Goal: Check status: Check status

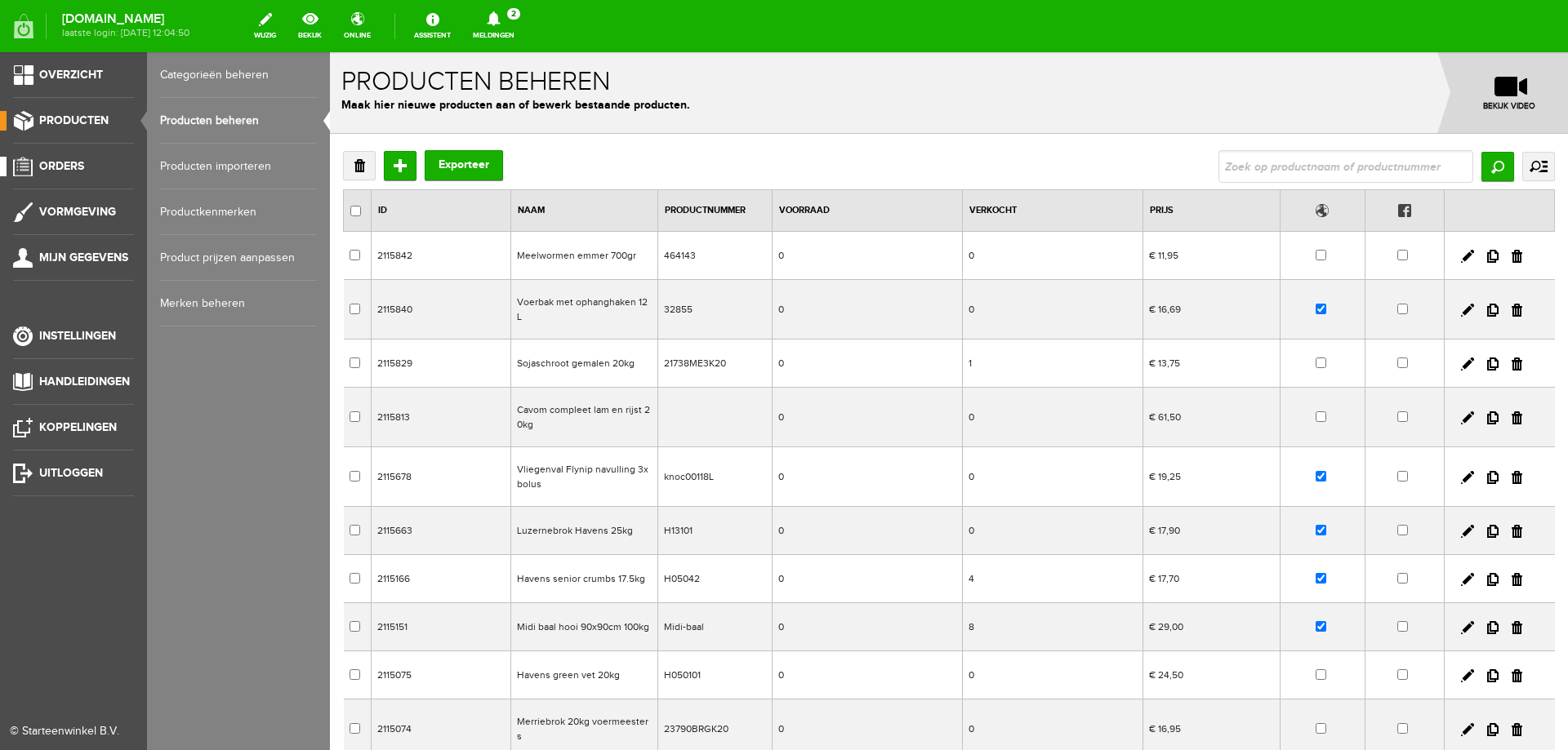
click at [74, 172] on span "Orders" at bounding box center [61, 166] width 45 height 14
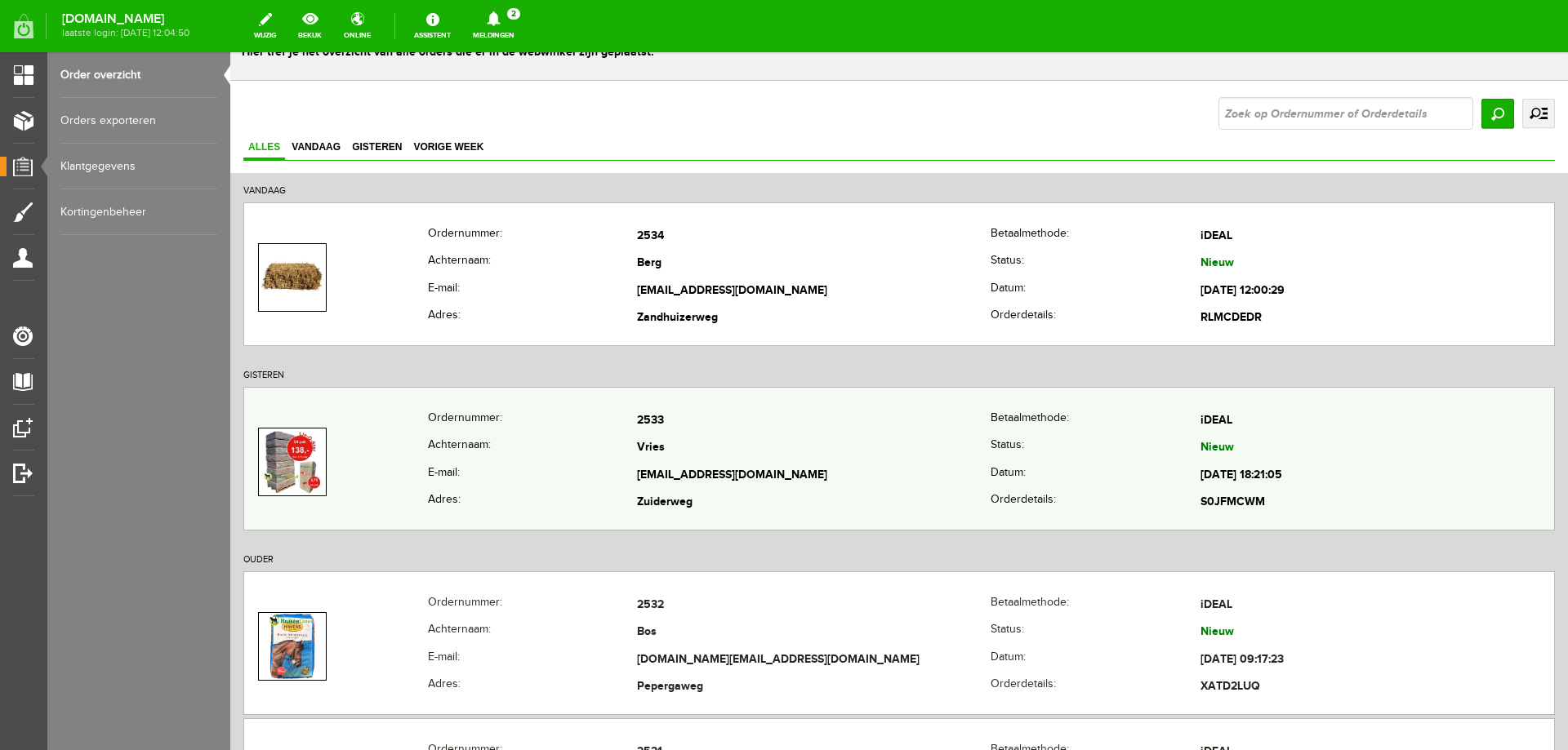
scroll to position [82, 0]
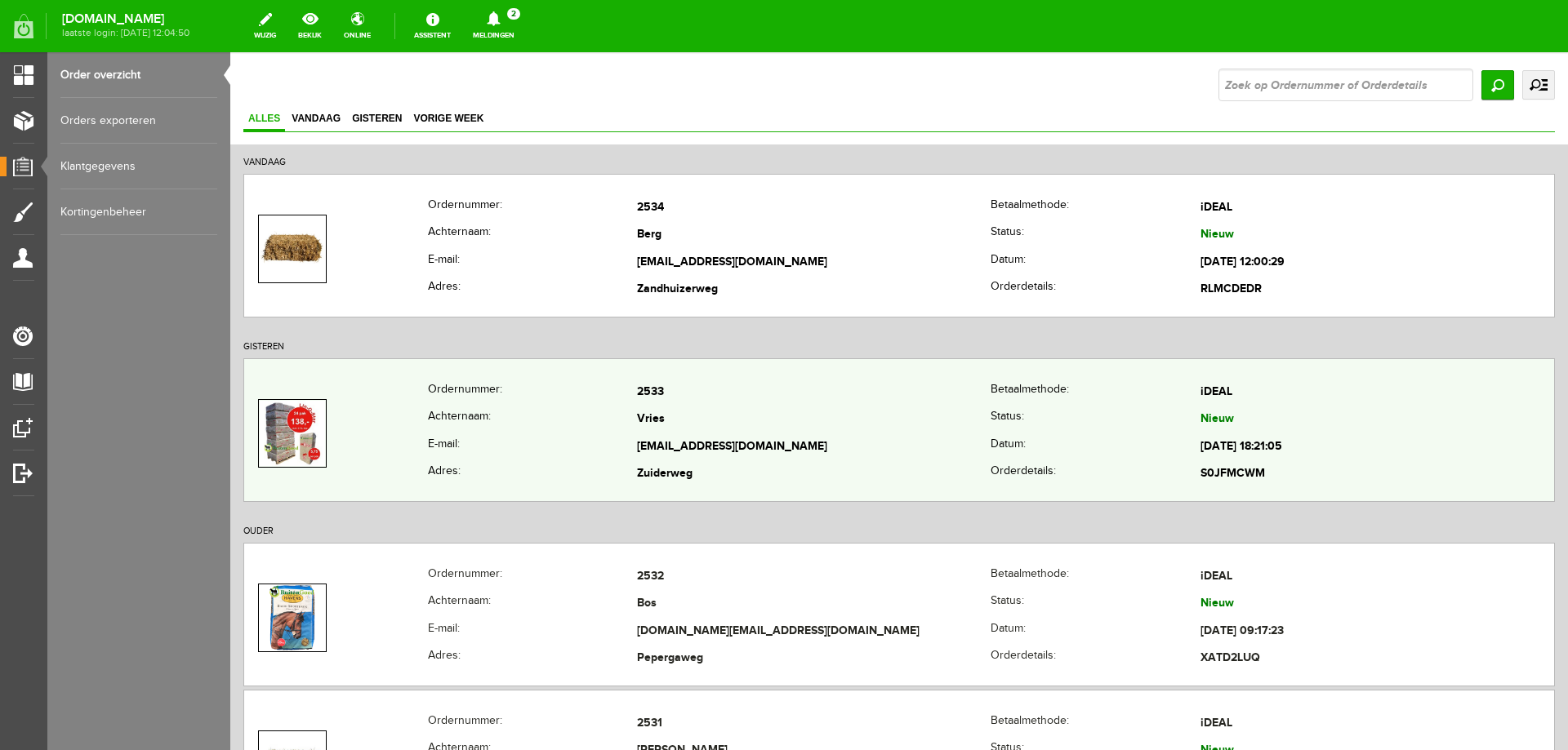
click at [573, 453] on th "E-mail:" at bounding box center [532, 447] width 210 height 28
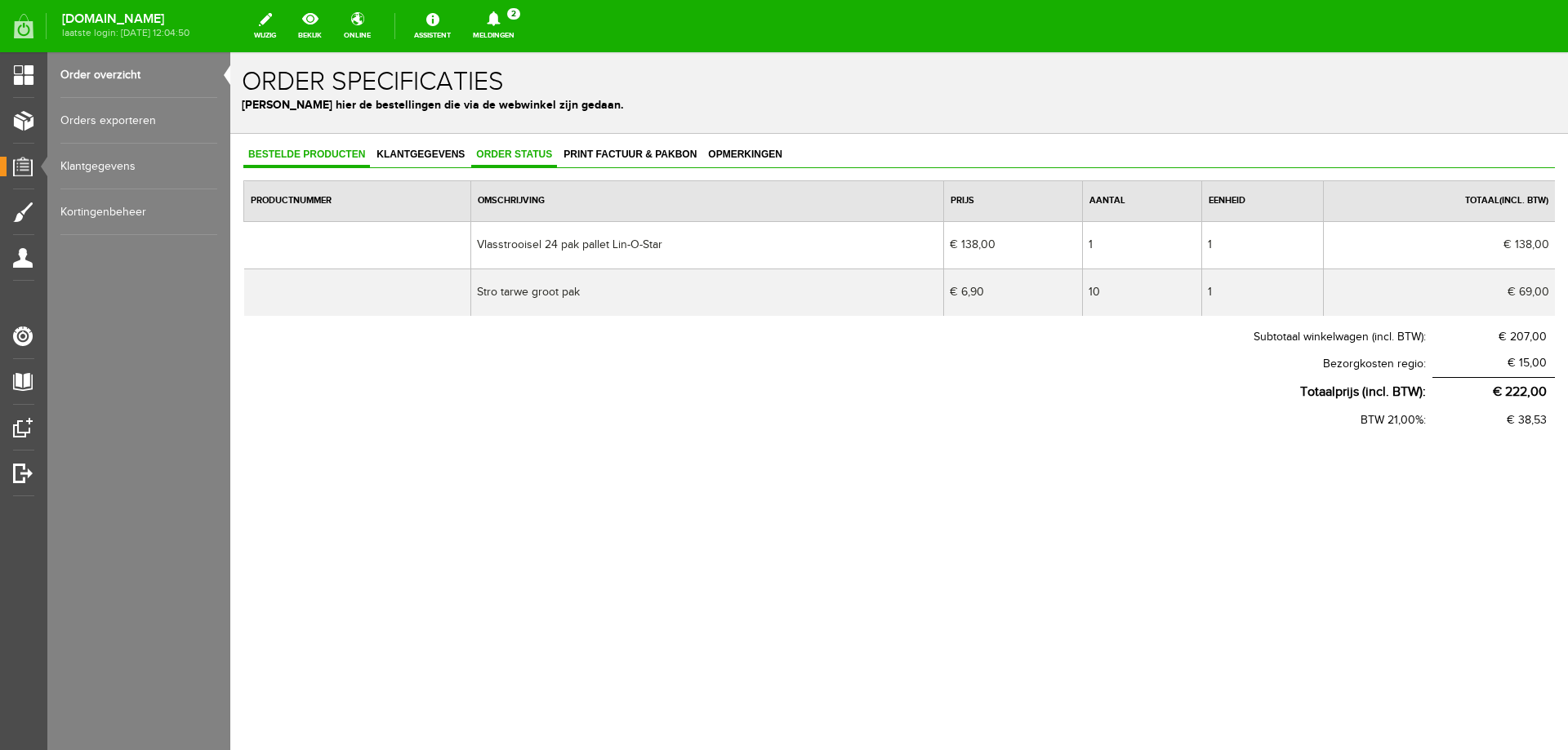
click at [494, 157] on span "Order status" at bounding box center [514, 154] width 86 height 12
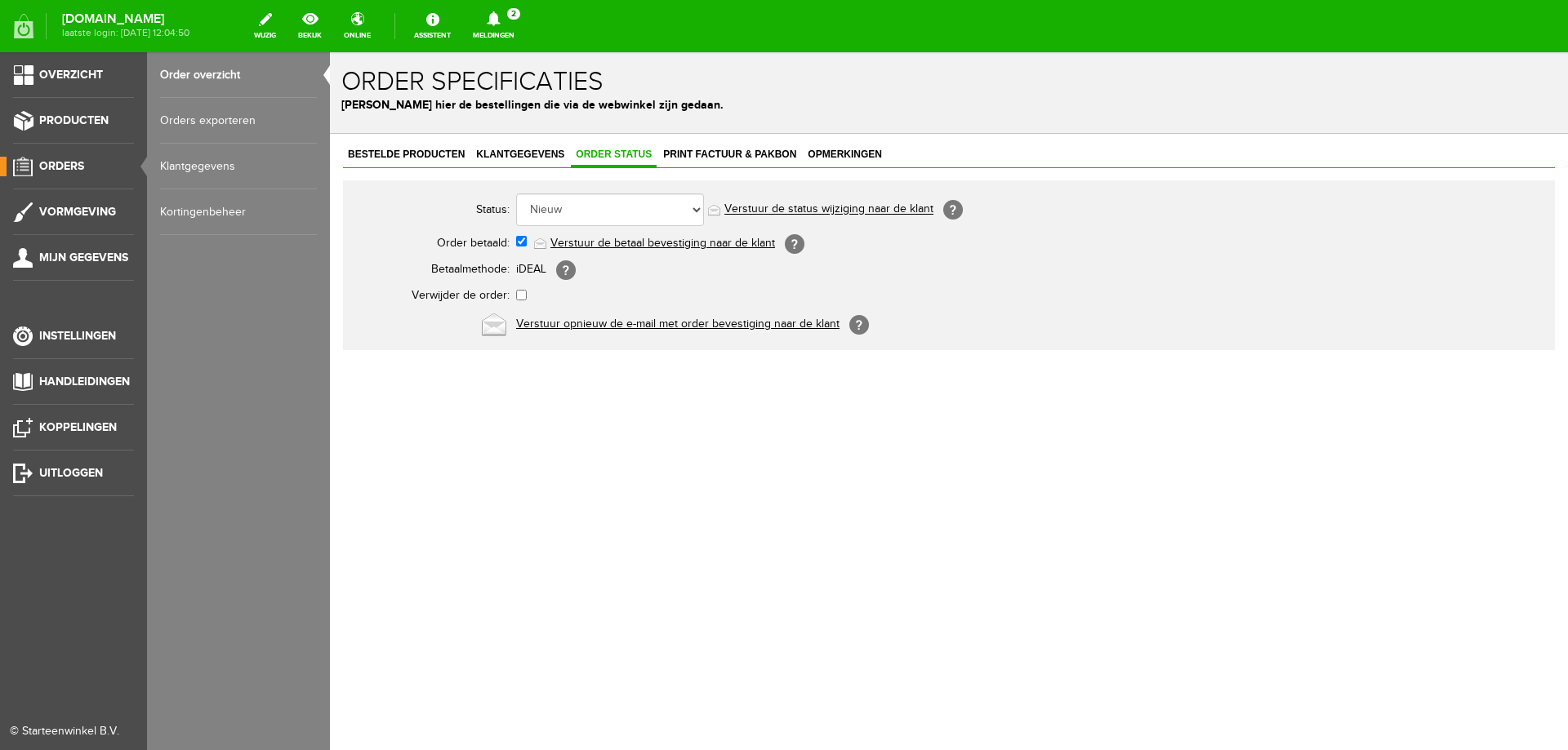
click at [72, 157] on link "Orders" at bounding box center [66, 167] width 134 height 20
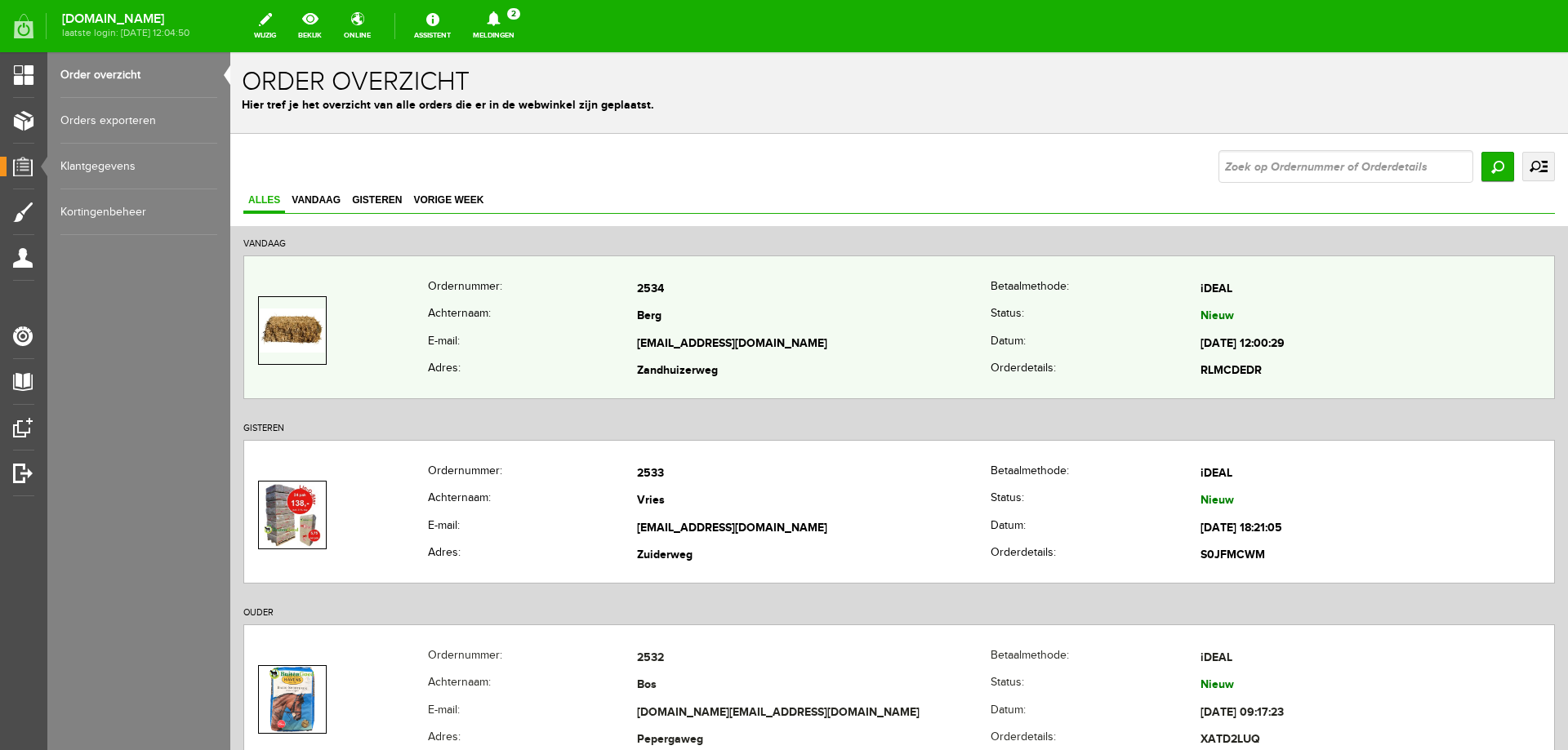
click at [576, 332] on th "E-mail:" at bounding box center [532, 344] width 210 height 28
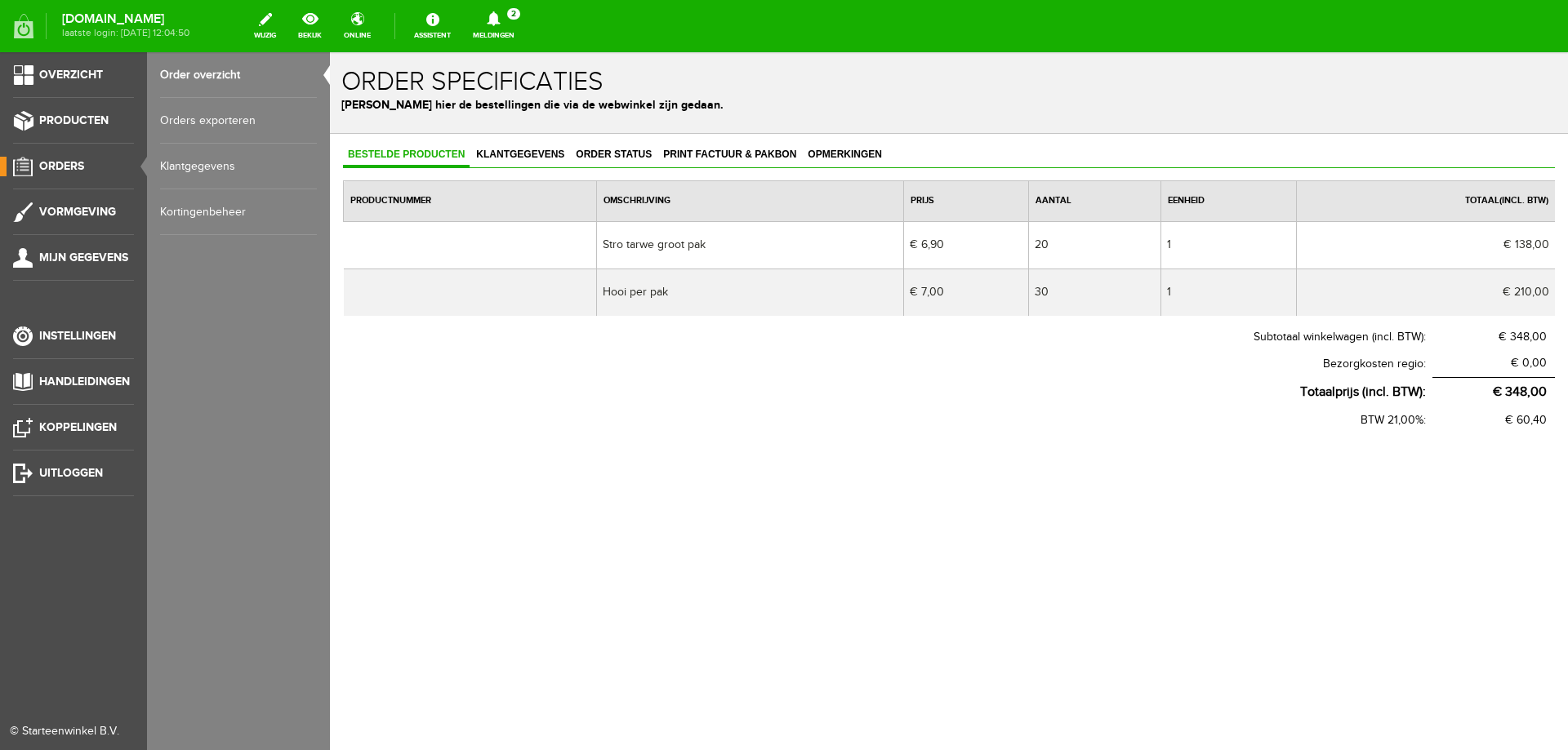
click at [75, 168] on span "Orders" at bounding box center [61, 166] width 45 height 14
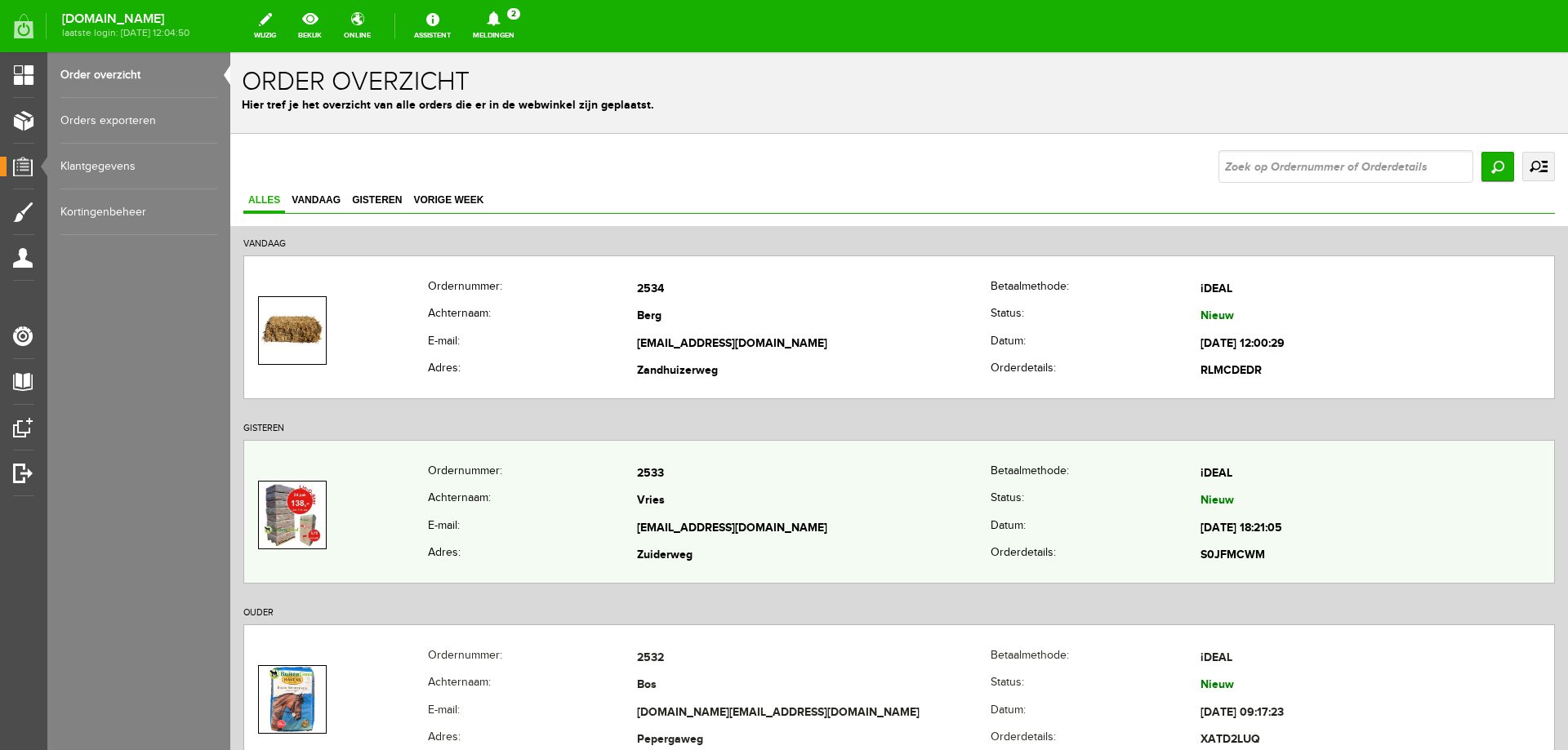
click at [568, 532] on th "E-mail:" at bounding box center [532, 529] width 210 height 28
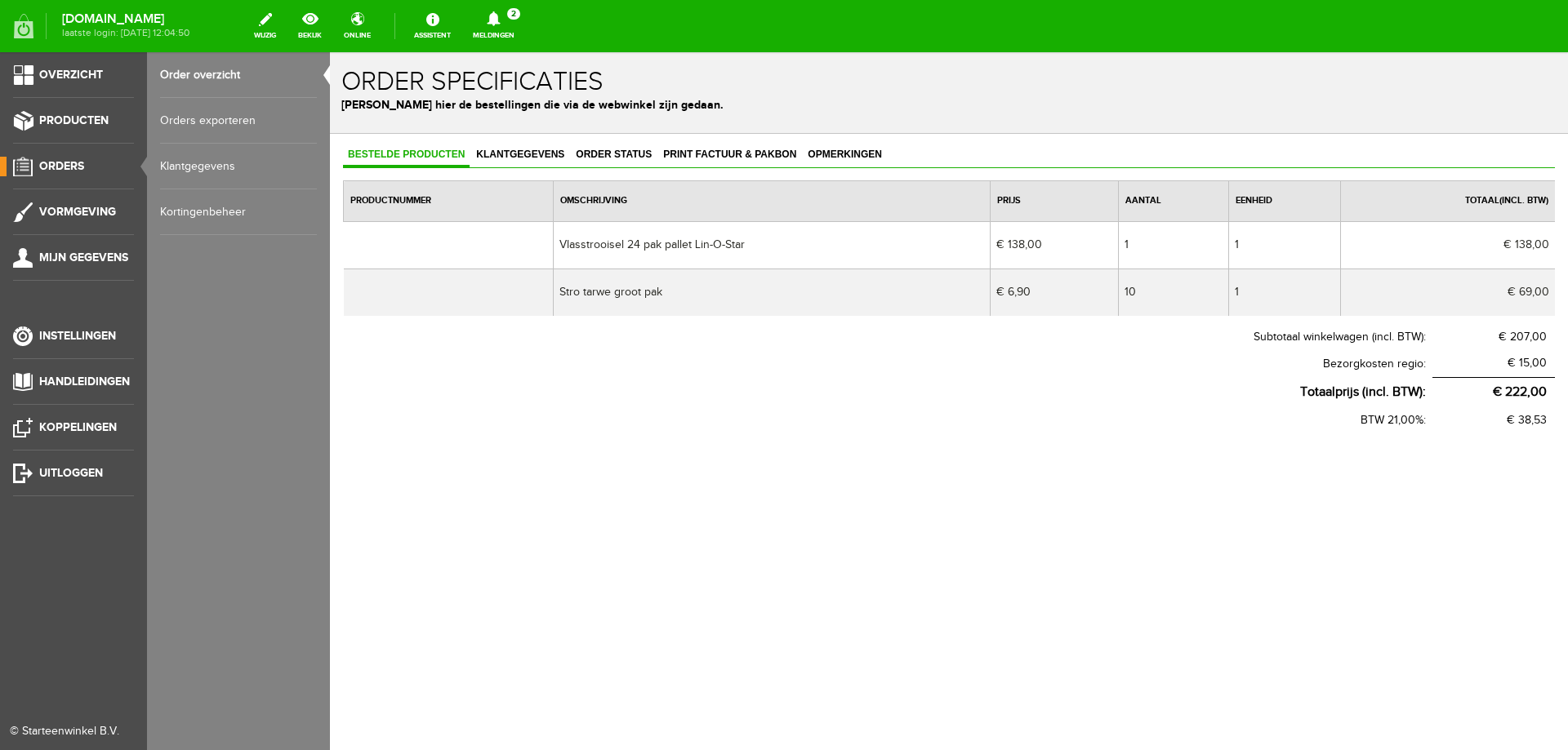
click at [67, 170] on span "Orders" at bounding box center [61, 166] width 45 height 14
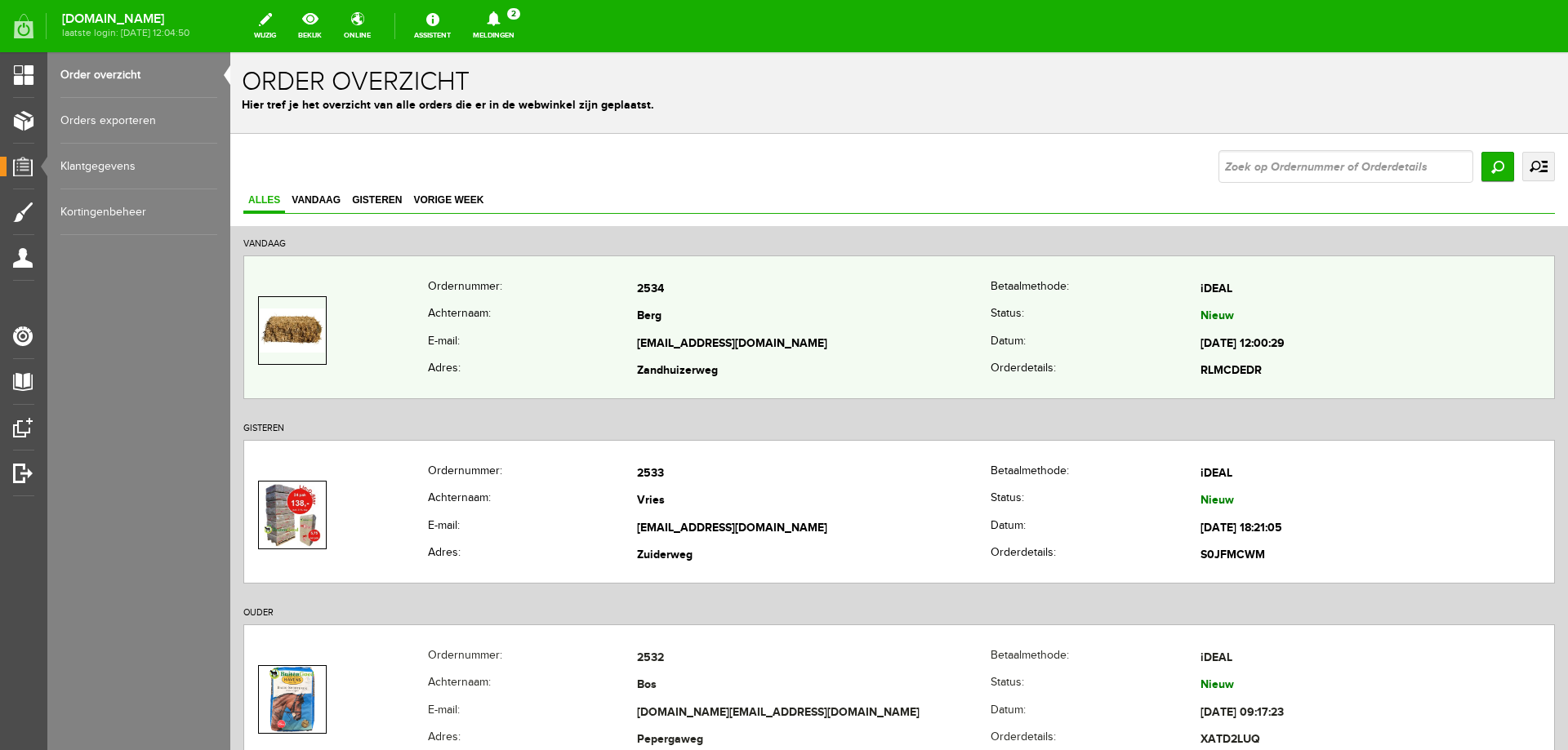
click at [594, 313] on th "Achternaam:" at bounding box center [532, 318] width 210 height 28
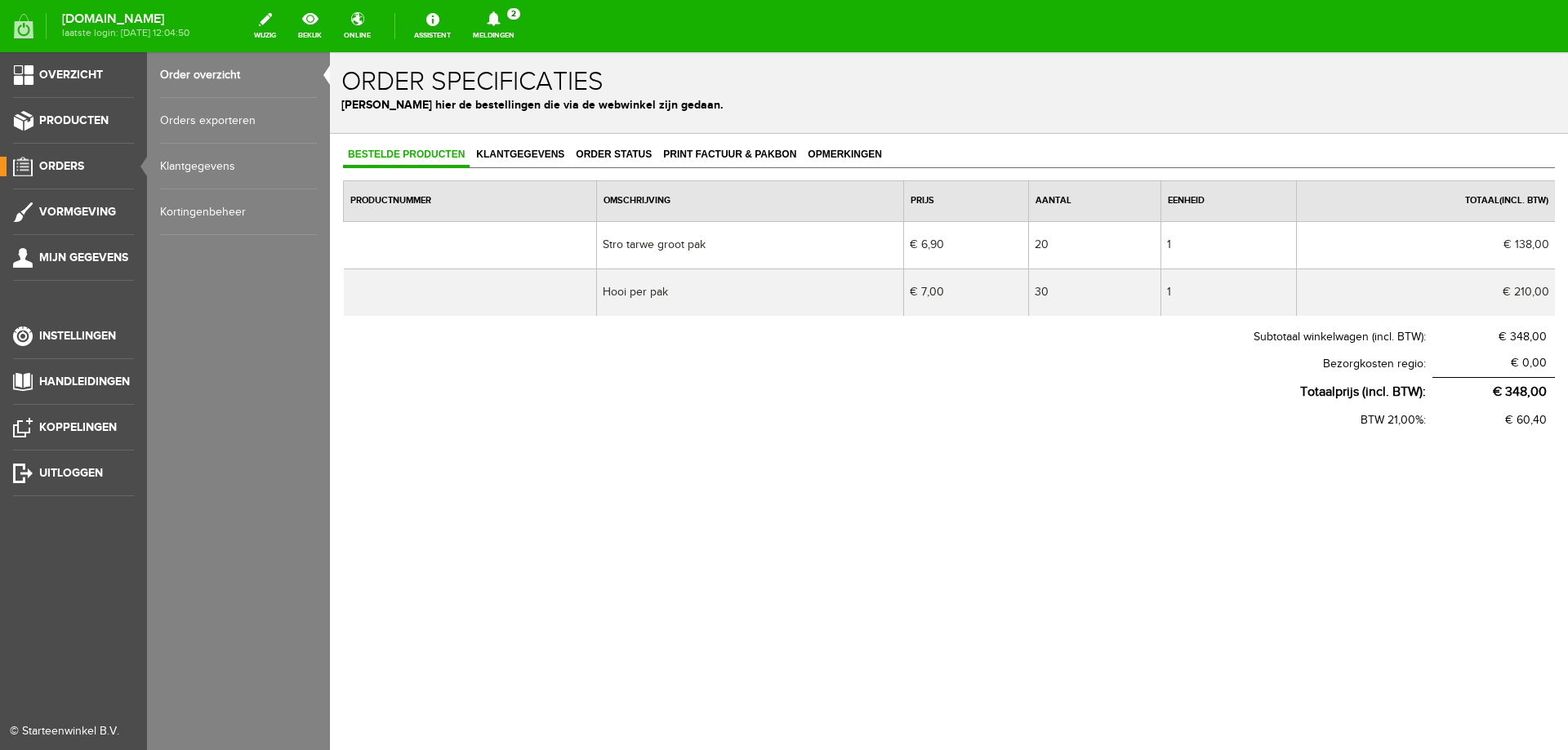
click at [77, 171] on span "Orders" at bounding box center [61, 166] width 45 height 14
